Goal: Check status: Check status

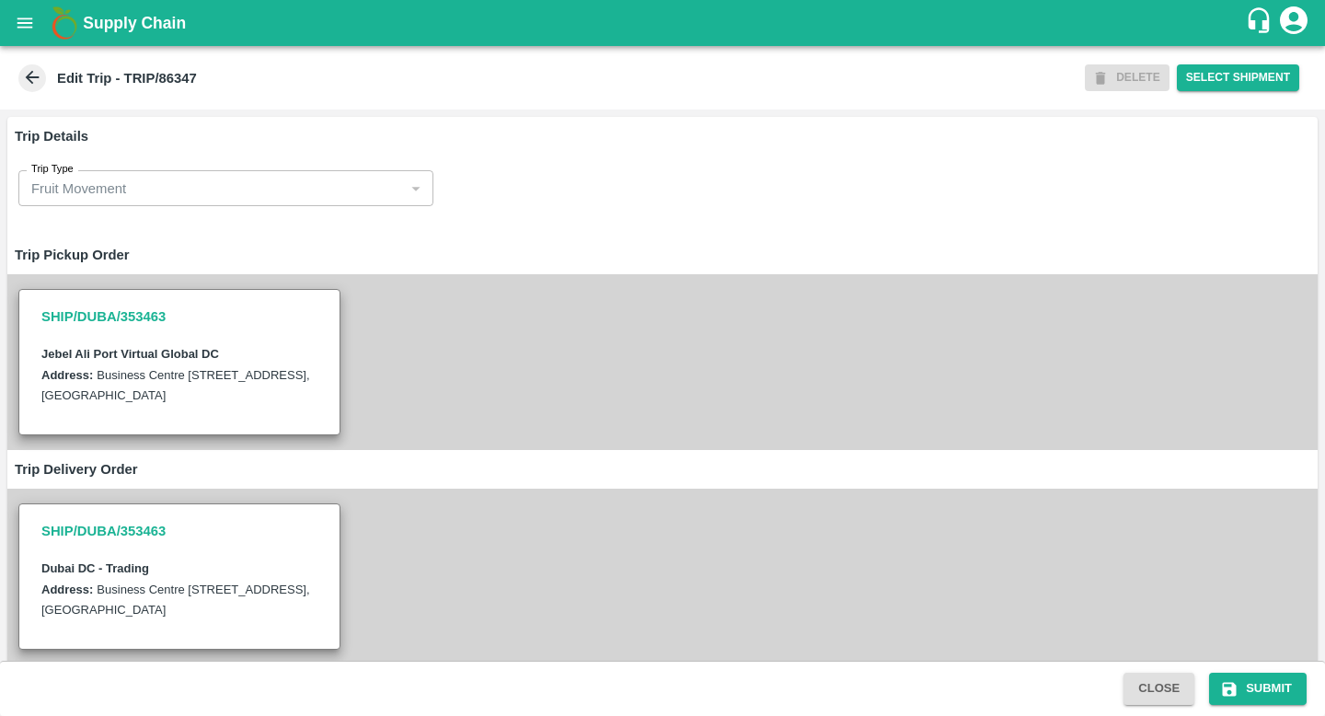
scroll to position [284, 0]
